Goal: Information Seeking & Learning: Check status

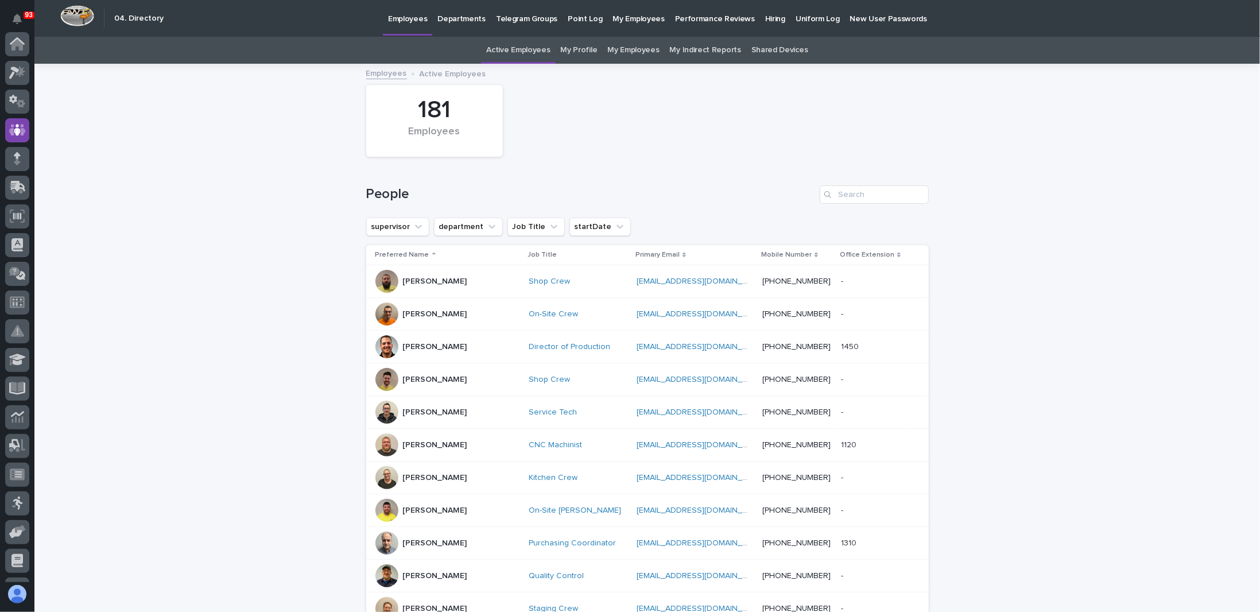
scroll to position [86, 0]
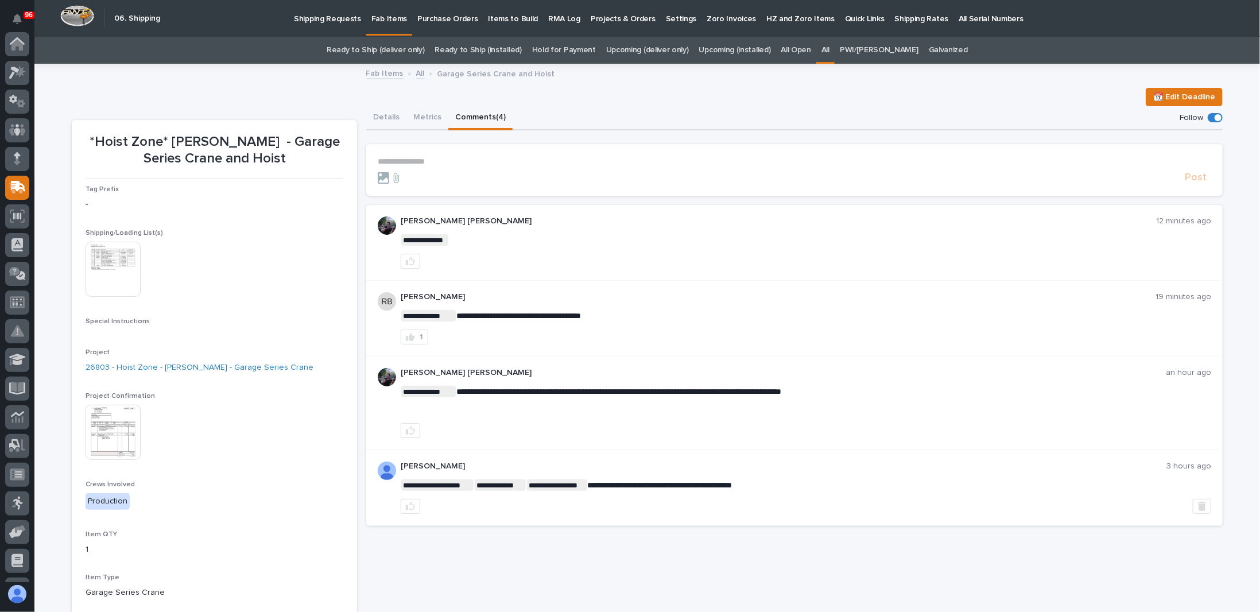
scroll to position [110, 0]
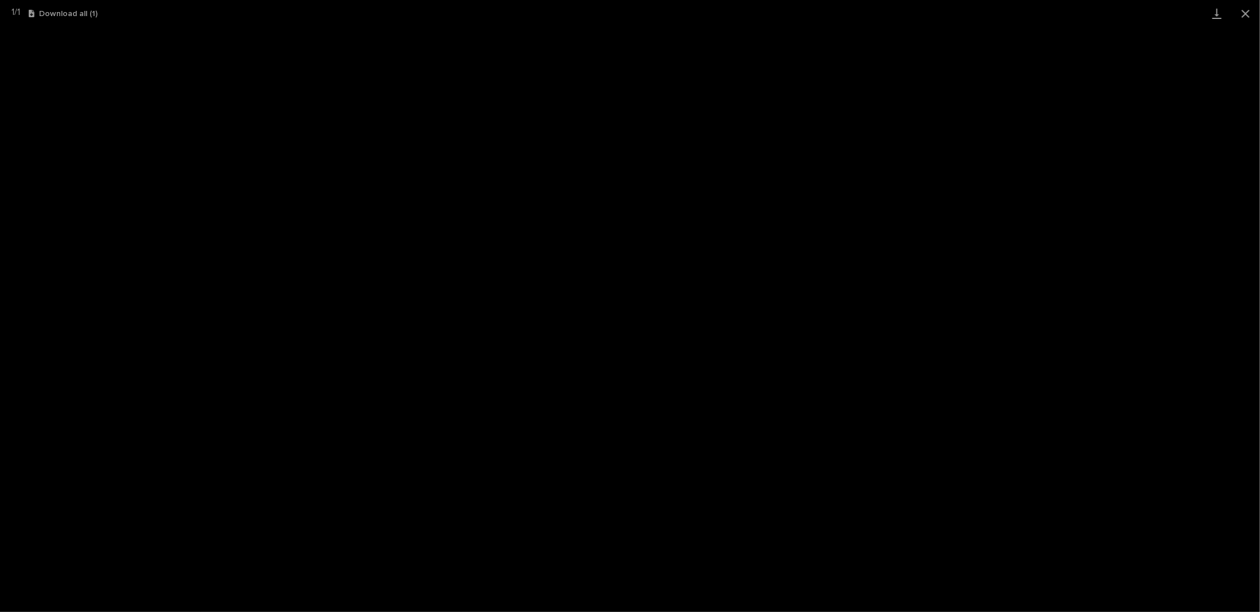
scroll to position [29, 0]
click at [1240, 10] on button "Close gallery" at bounding box center [1245, 13] width 29 height 27
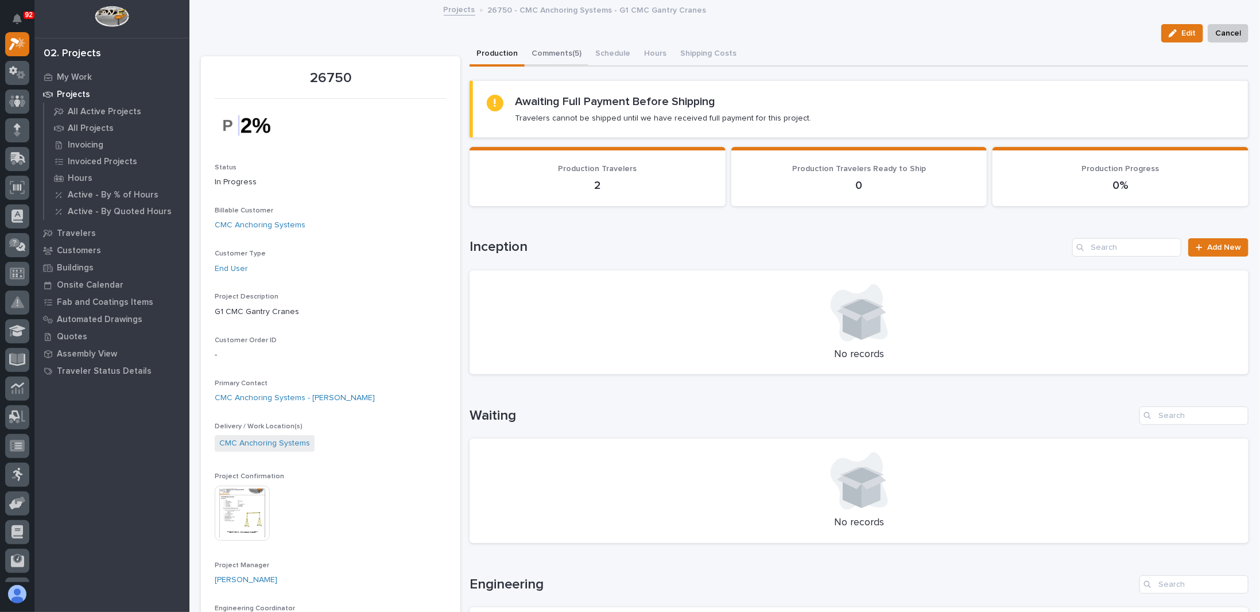
click at [557, 55] on button "Comments (5)" at bounding box center [557, 54] width 64 height 24
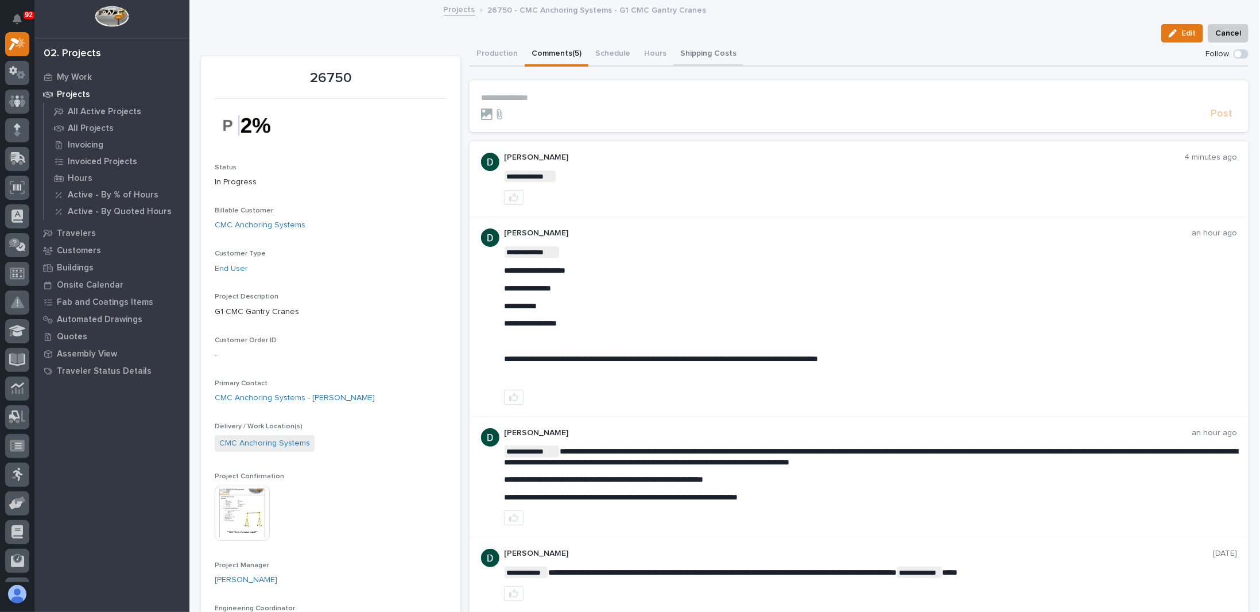
click at [687, 50] on button "Shipping Costs" at bounding box center [708, 54] width 70 height 24
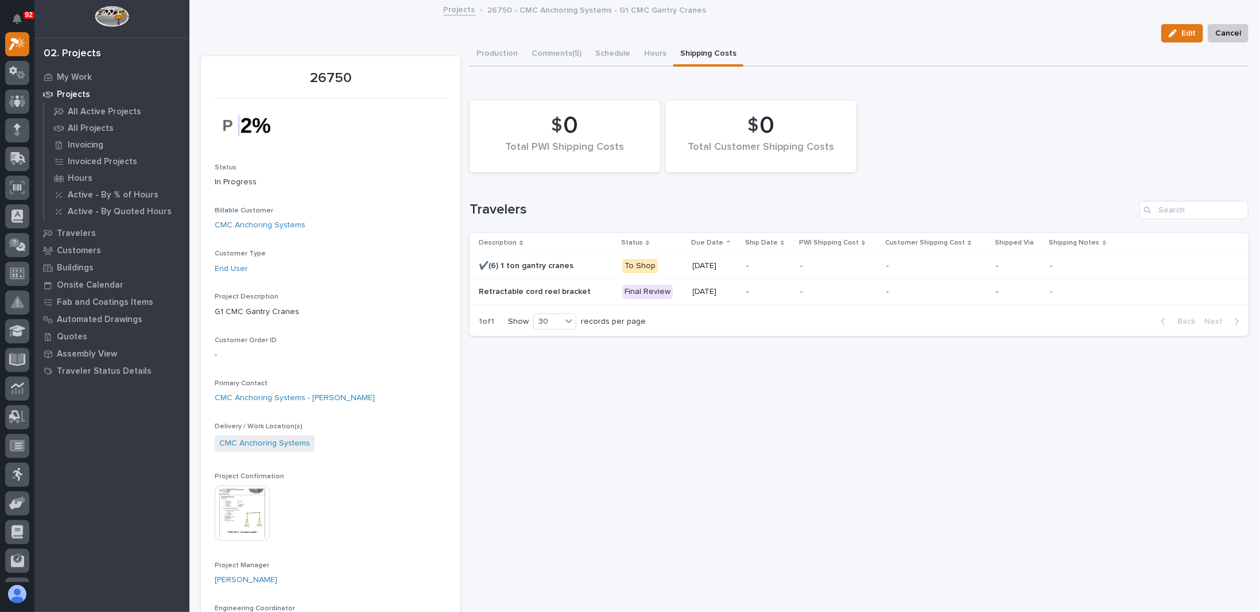
click at [494, 53] on button "Production" at bounding box center [497, 54] width 55 height 24
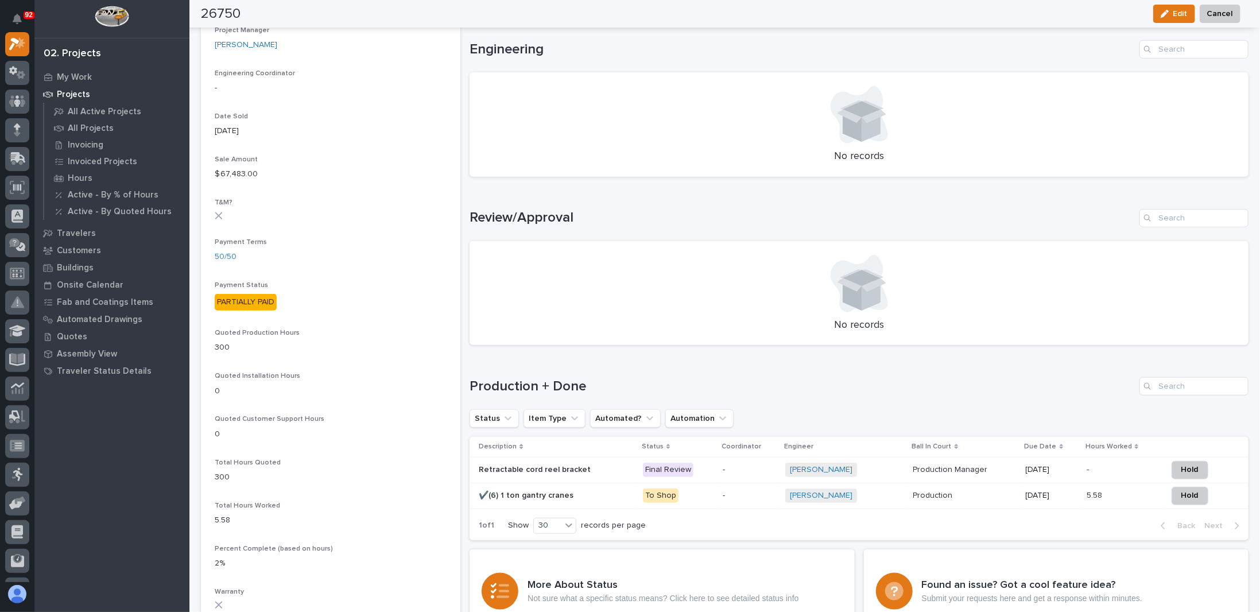
scroll to position [632, 0]
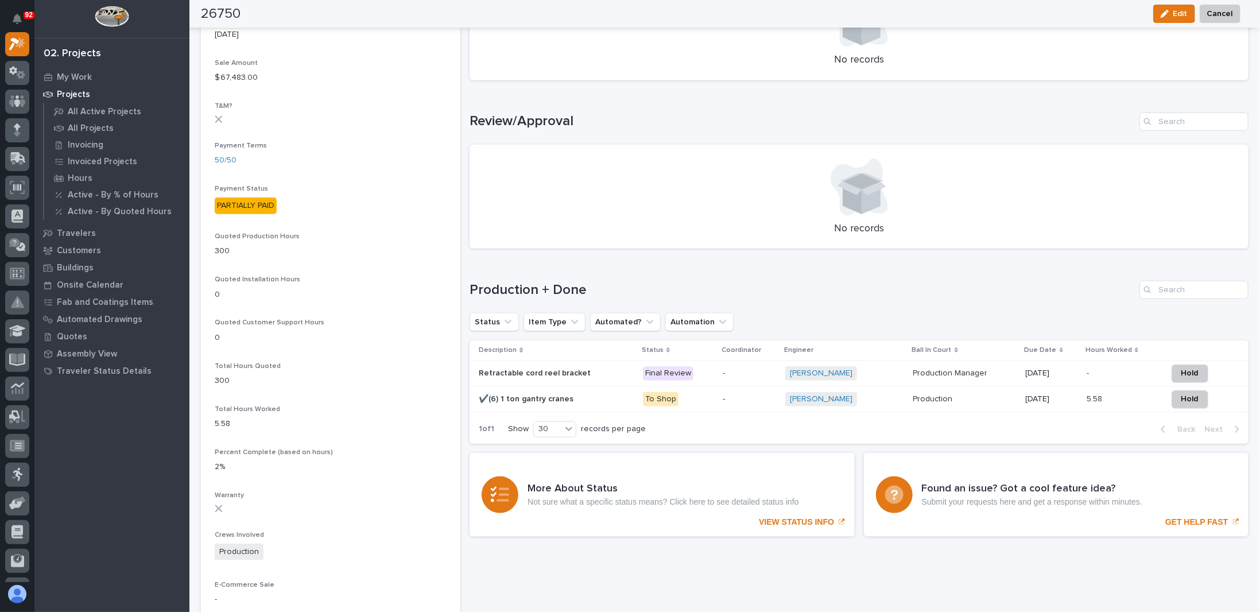
click at [553, 401] on p "✔️(6) 1 ton gantry cranes" at bounding box center [527, 398] width 97 height 12
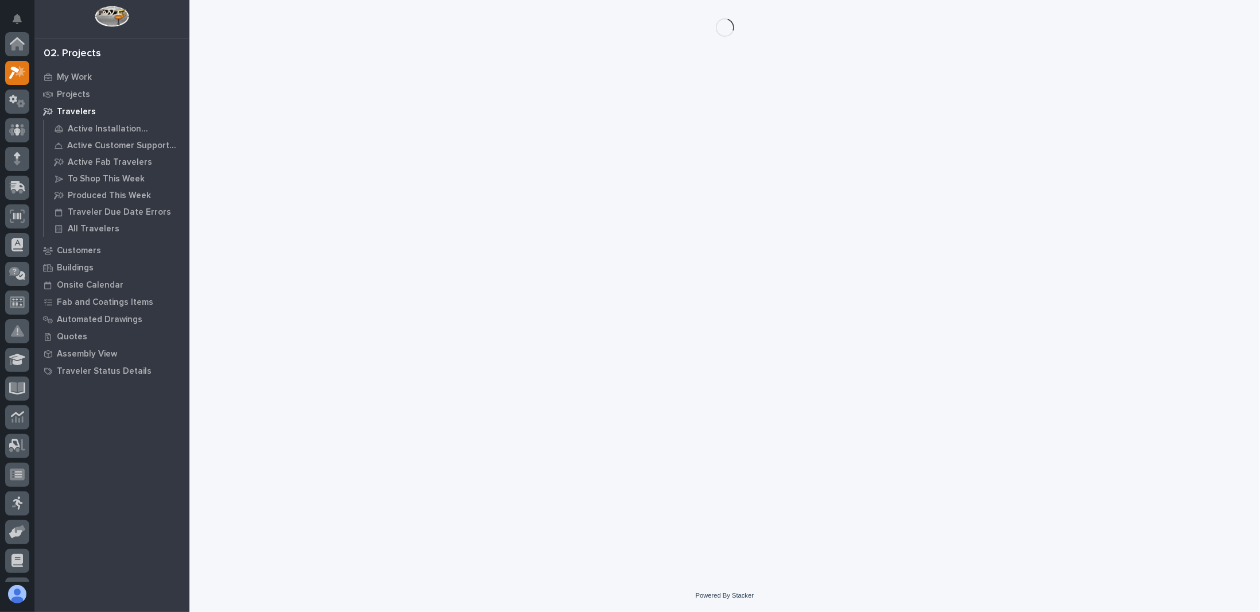
scroll to position [29, 0]
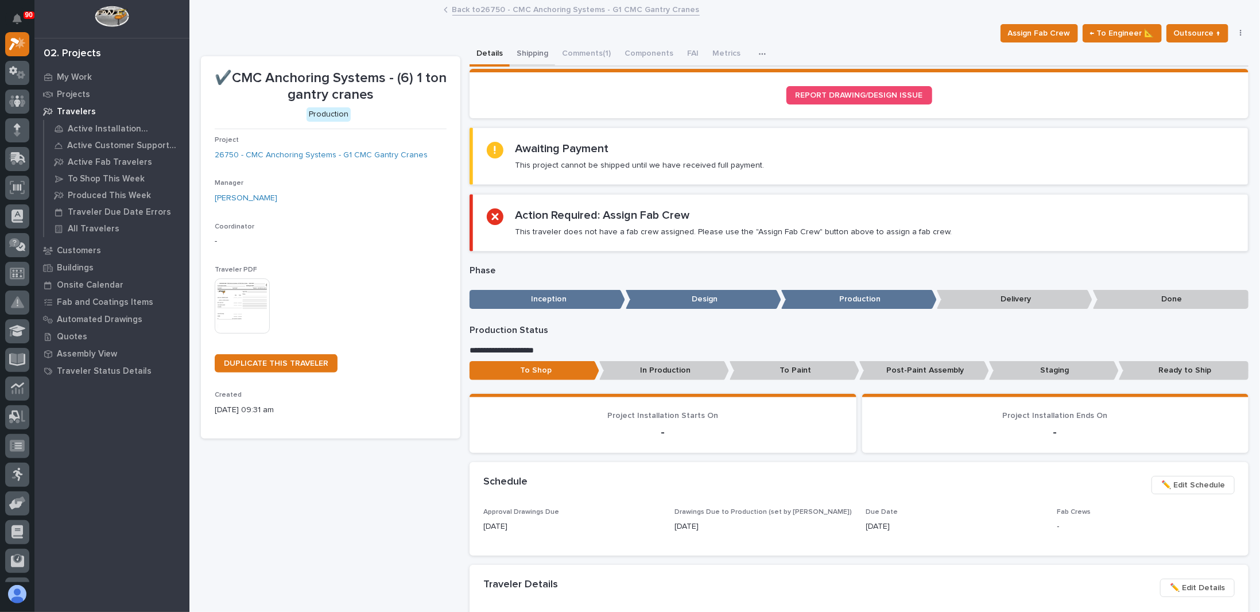
click at [536, 52] on button "Shipping" at bounding box center [532, 54] width 45 height 24
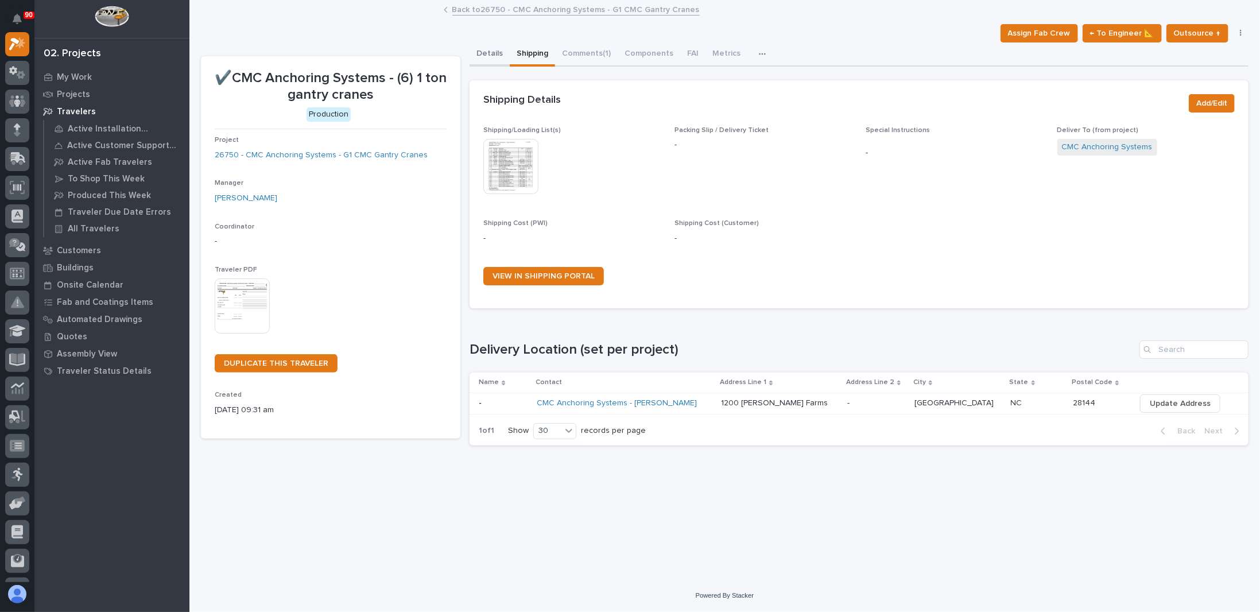
click at [497, 52] on button "Details" at bounding box center [490, 54] width 40 height 24
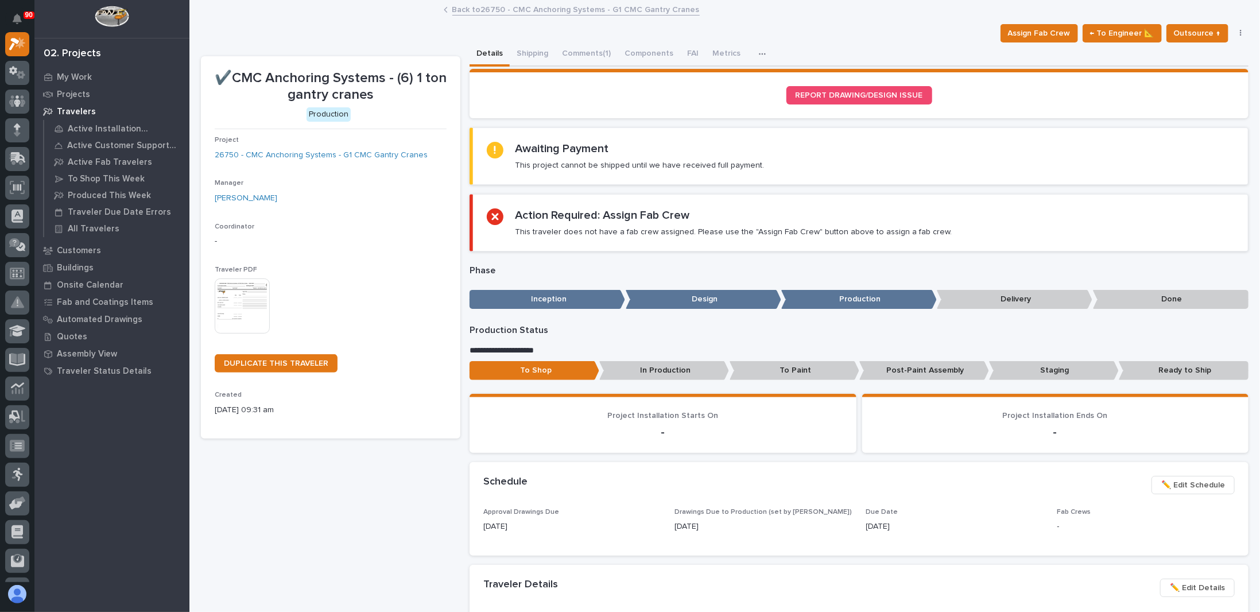
click at [514, 3] on link "Back to 26750 - CMC Anchoring Systems - G1 CMC Gantry Cranes" at bounding box center [575, 8] width 247 height 13
